Goal: Obtain resource: Obtain resource

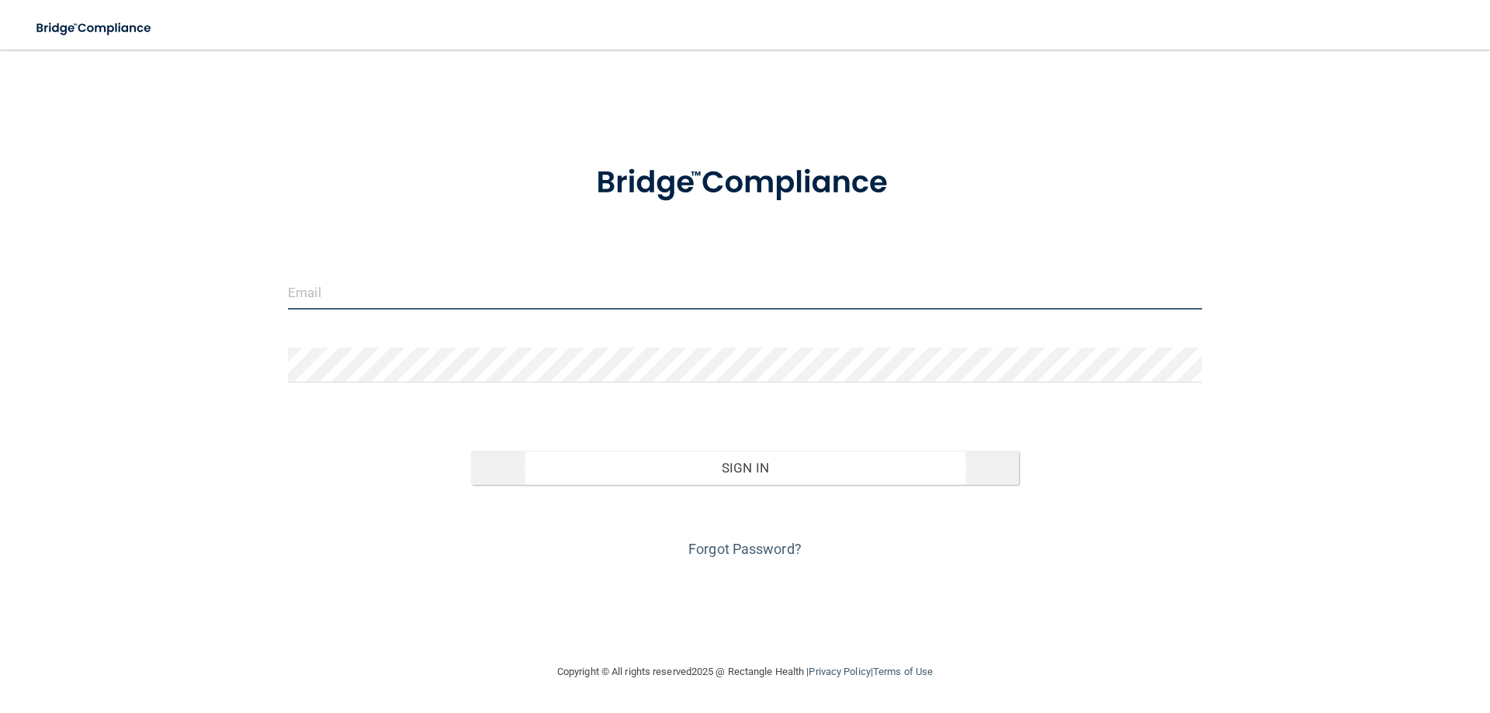
type input "[EMAIL_ADDRESS][DOMAIN_NAME]"
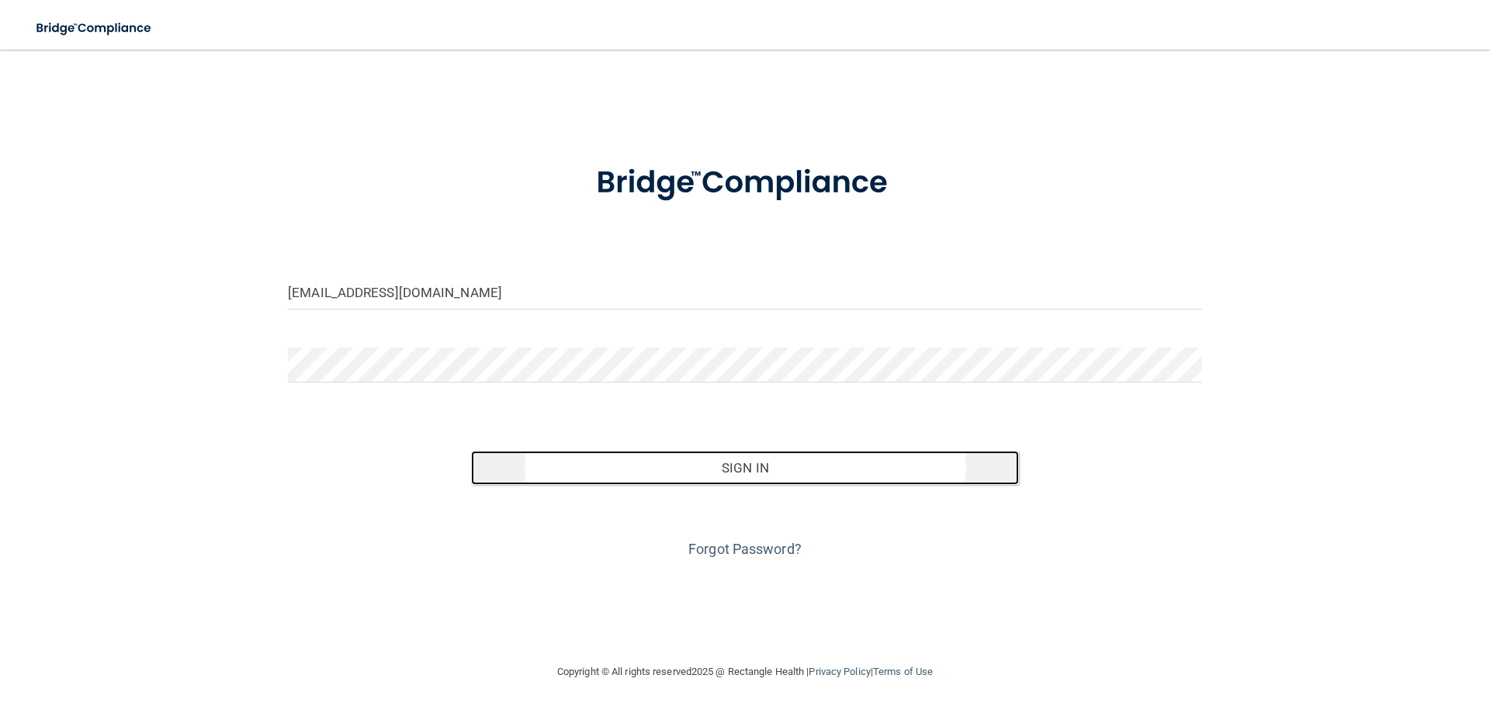
click at [758, 473] on button "Sign In" at bounding box center [745, 468] width 549 height 34
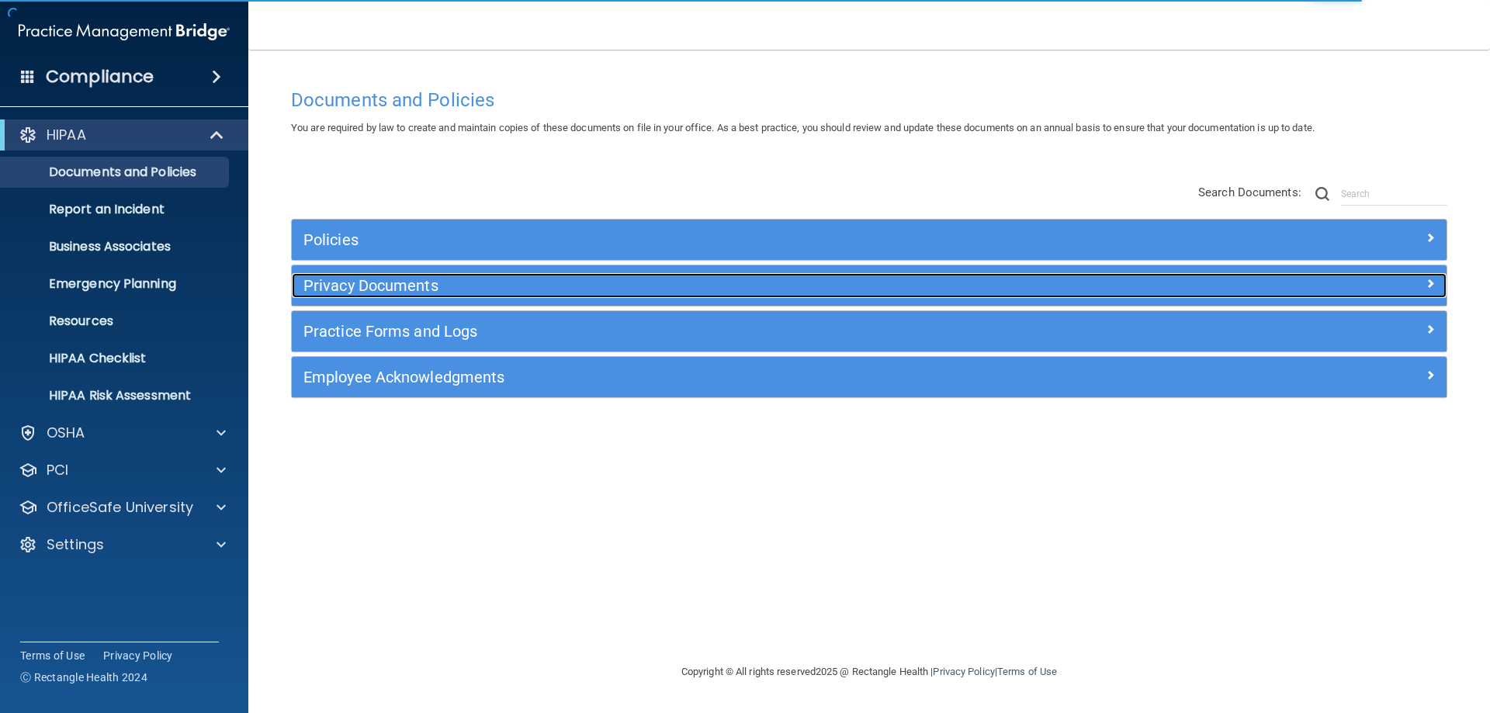
click at [369, 289] on h5 "Privacy Documents" at bounding box center [724, 285] width 843 height 17
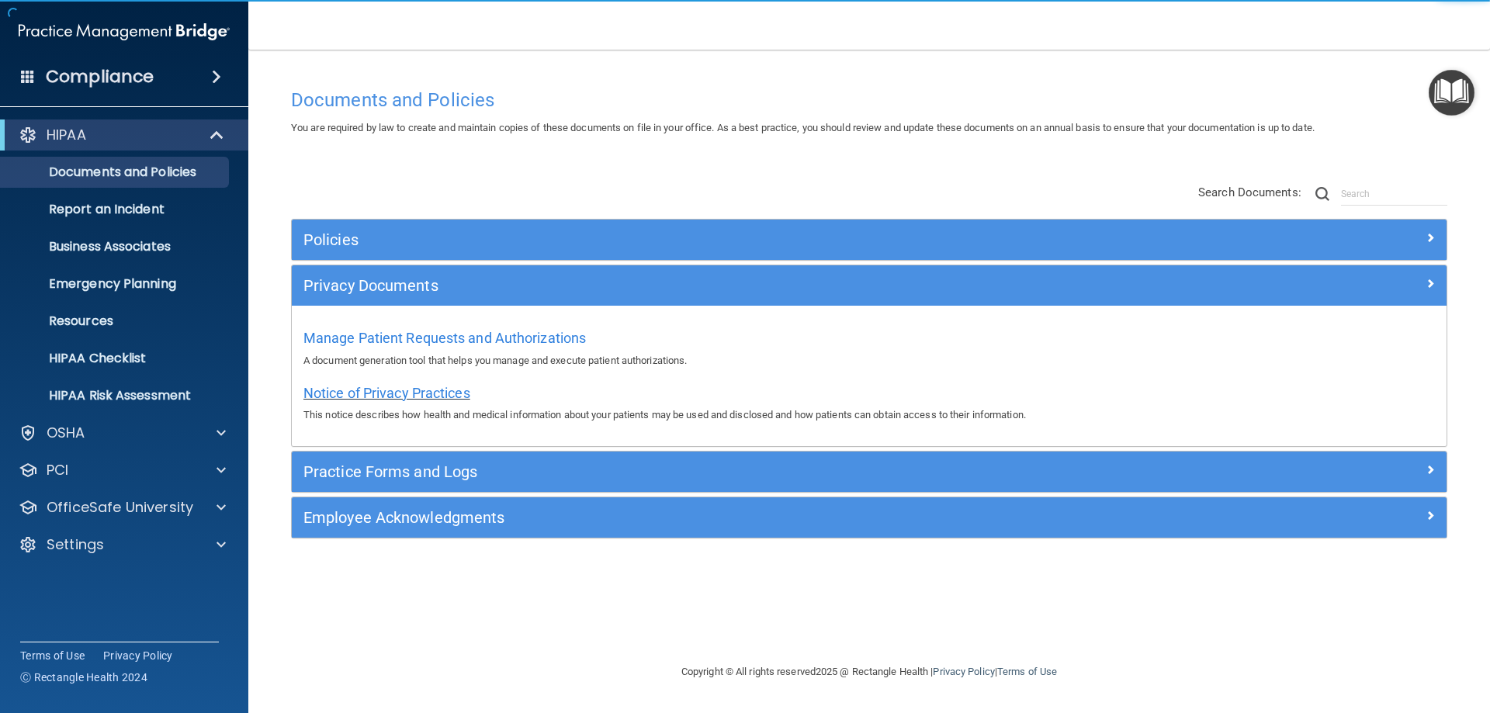
click at [372, 394] on span "Notice of Privacy Practices" at bounding box center [386, 393] width 167 height 16
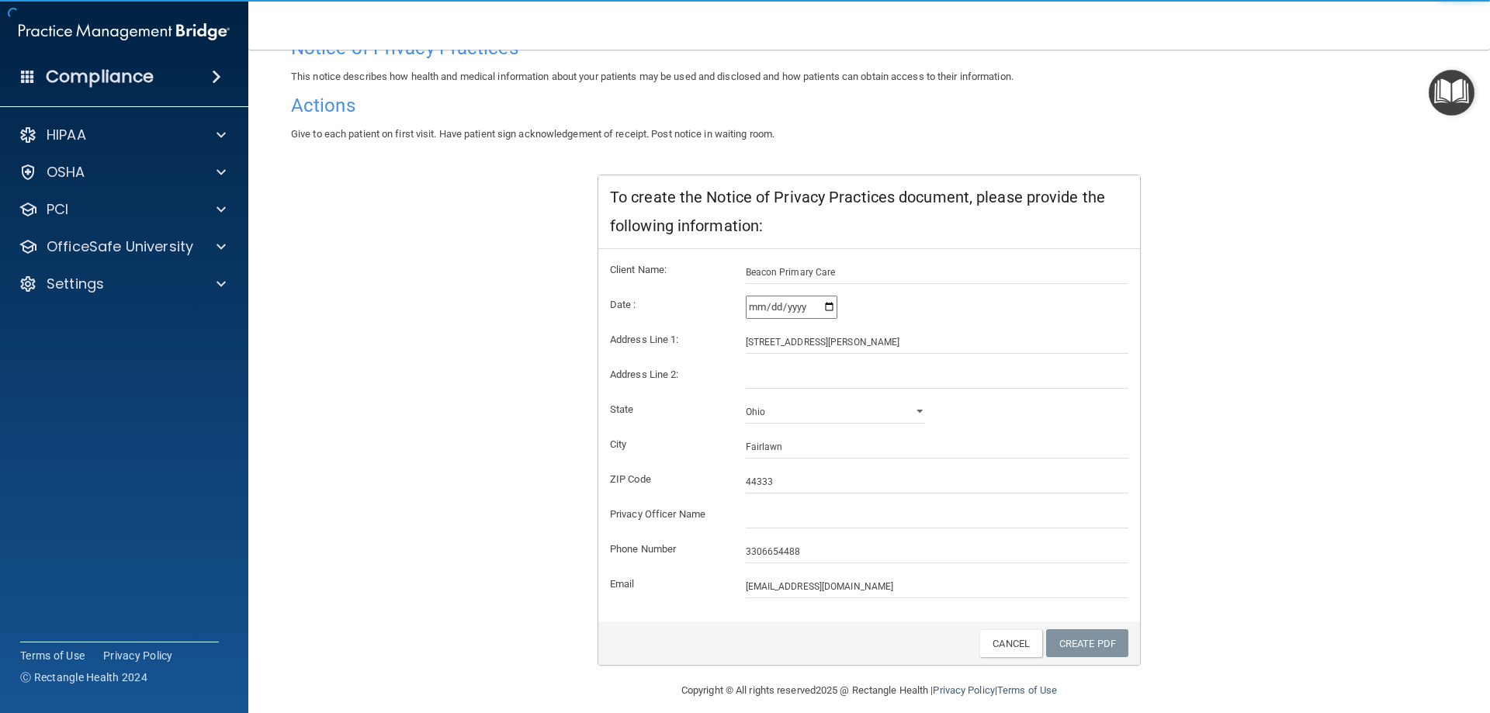
scroll to position [148, 0]
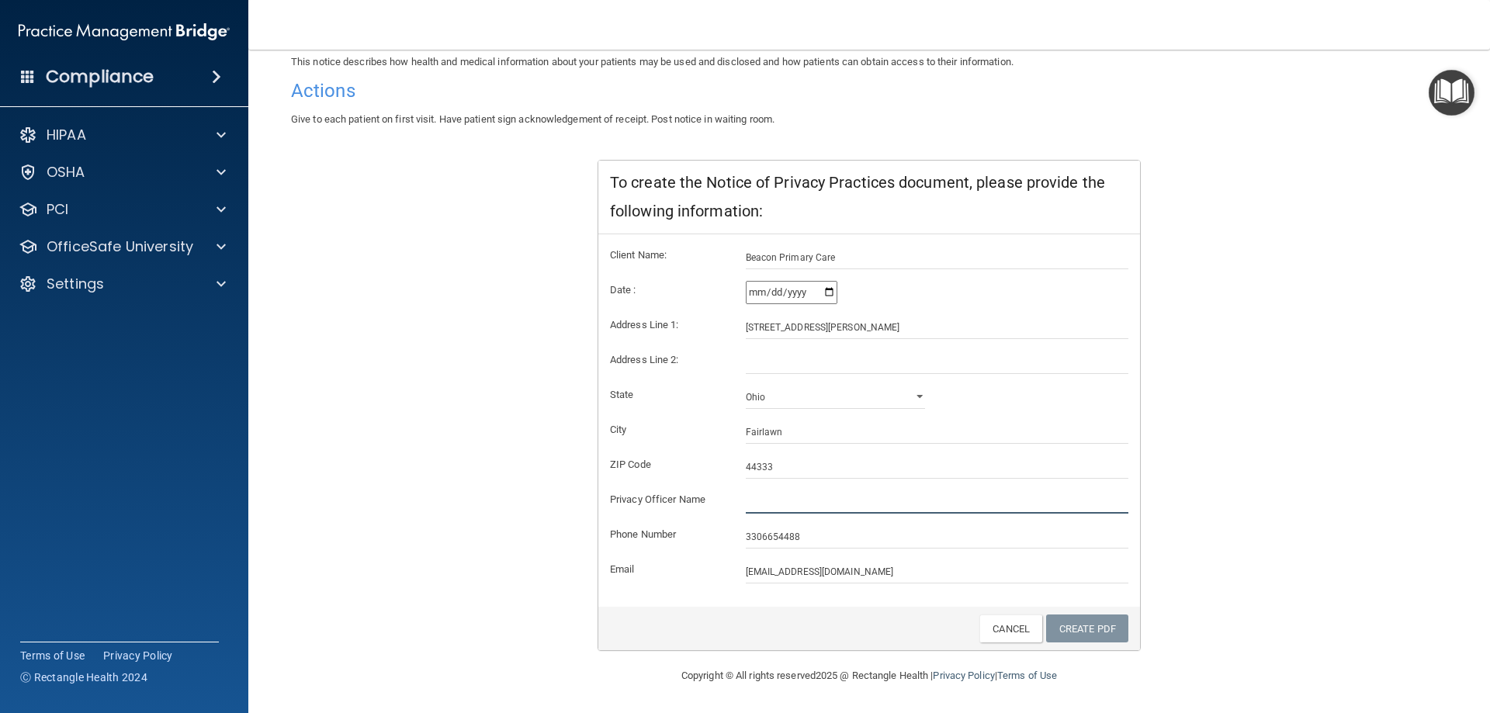
click at [792, 503] on input "text" at bounding box center [937, 501] width 383 height 23
type input "[PERSON_NAME], MD"
click at [1097, 629] on link "Create PDF" at bounding box center [1087, 628] width 82 height 29
click at [148, 76] on h4 "Compliance" at bounding box center [100, 77] width 108 height 22
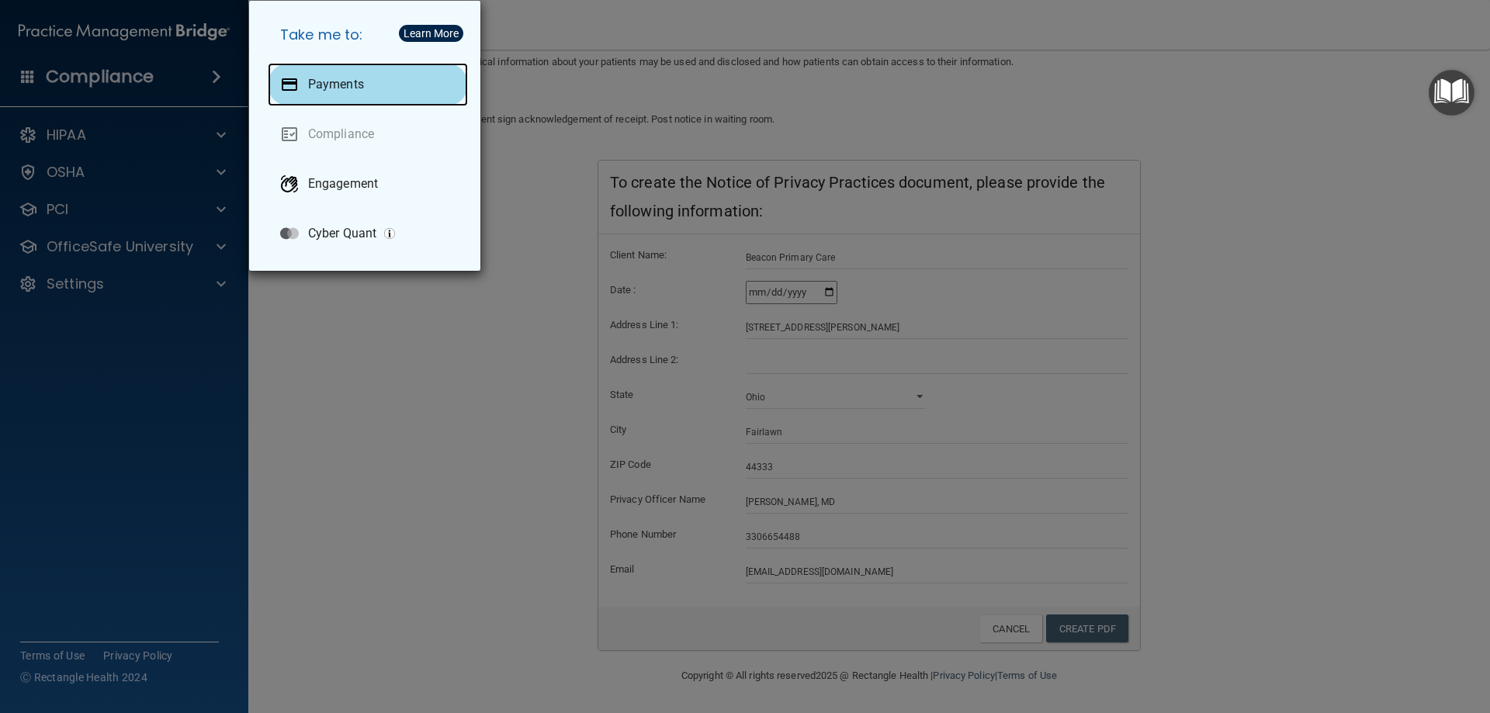
click at [379, 78] on div "Payments" at bounding box center [368, 84] width 200 height 43
